Goal: Navigation & Orientation: Go to known website

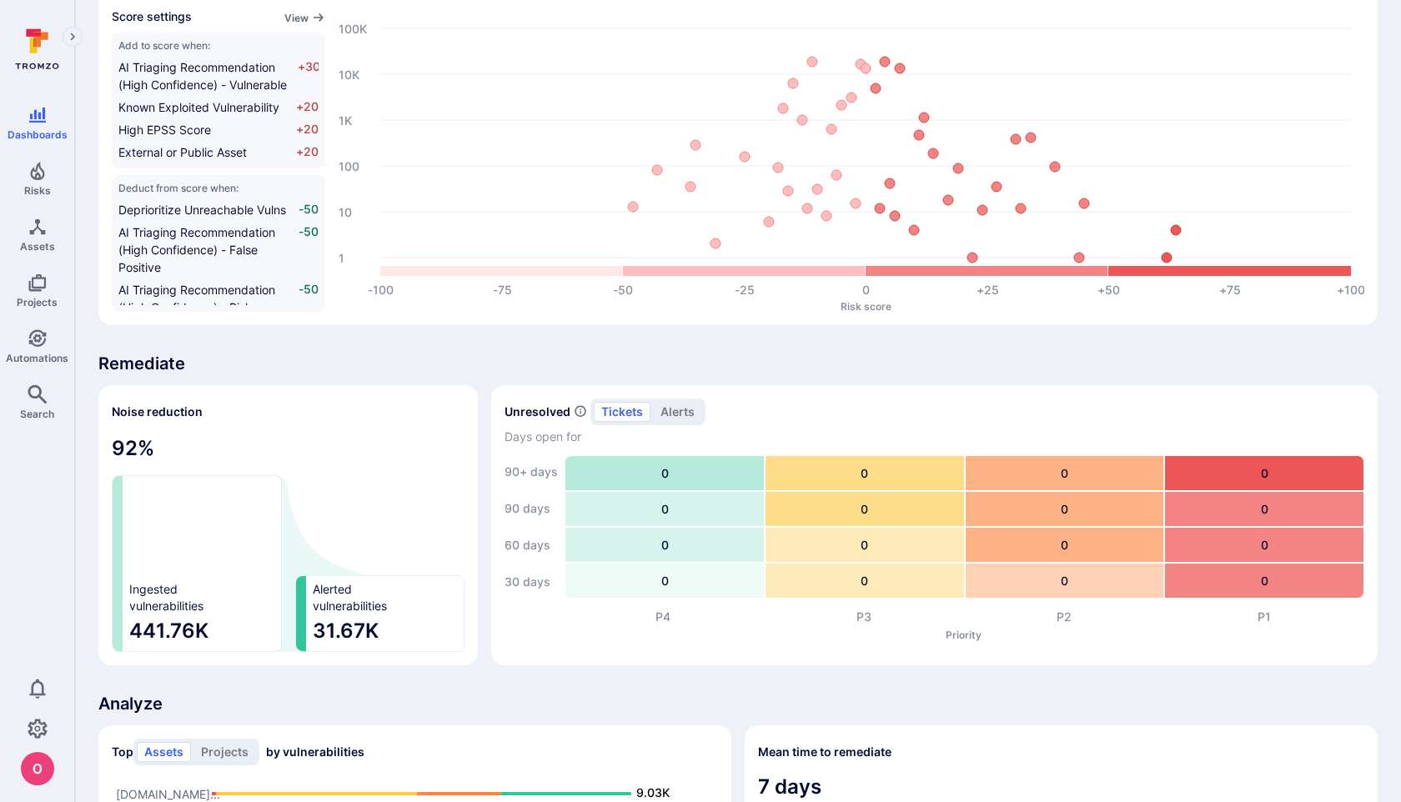
scroll to position [1055, 0]
